Goal: Ask a question

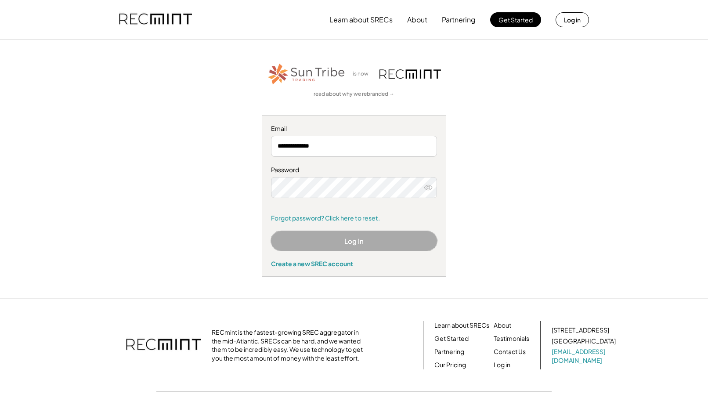
click at [348, 241] on button "Log In" at bounding box center [354, 241] width 166 height 20
click at [347, 238] on button "Log In" at bounding box center [354, 241] width 166 height 20
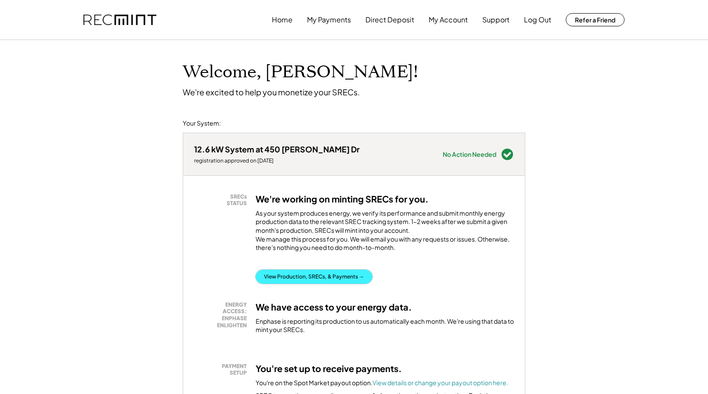
click at [355, 284] on button "View Production, SRECs, & Payments →" at bounding box center [314, 277] width 117 height 14
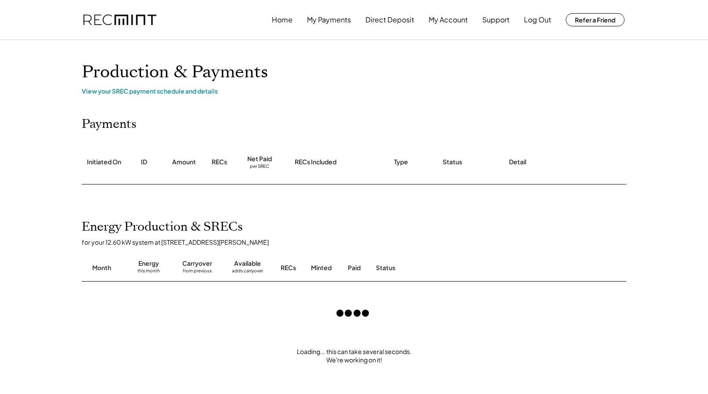
scroll to position [90, 0]
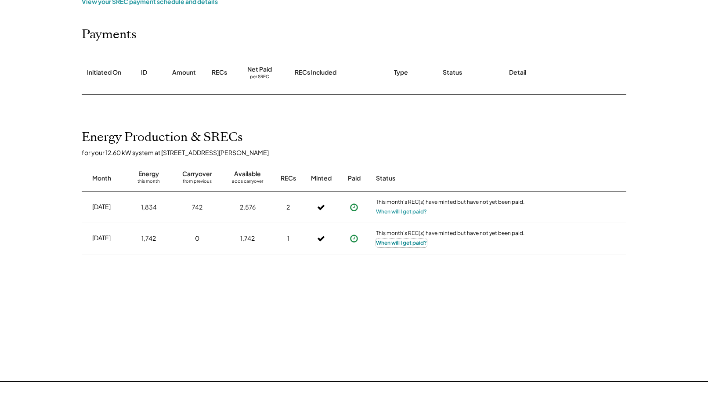
click at [402, 243] on button "When will I get paid?" at bounding box center [401, 242] width 51 height 9
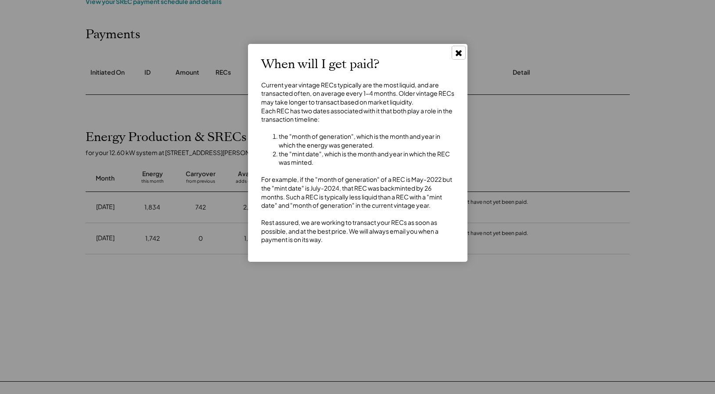
click at [457, 53] on icon at bounding box center [459, 52] width 9 height 9
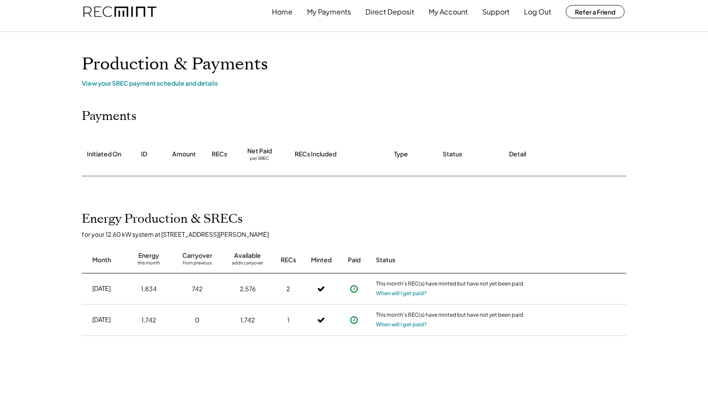
scroll to position [0, 0]
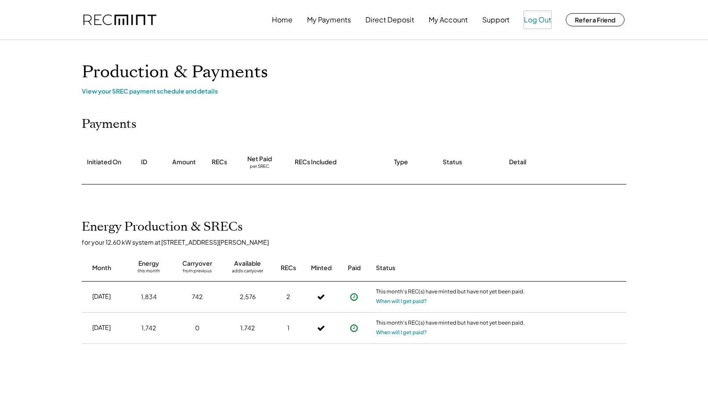
click at [538, 18] on button "Log Out" at bounding box center [537, 20] width 27 height 18
